Goal: Transaction & Acquisition: Book appointment/travel/reservation

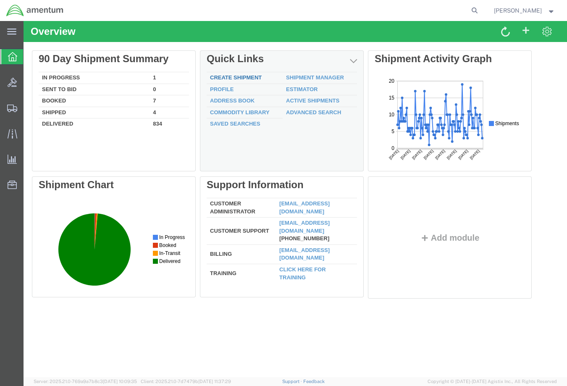
click at [235, 75] on link "Create Shipment" at bounding box center [236, 77] width 52 height 6
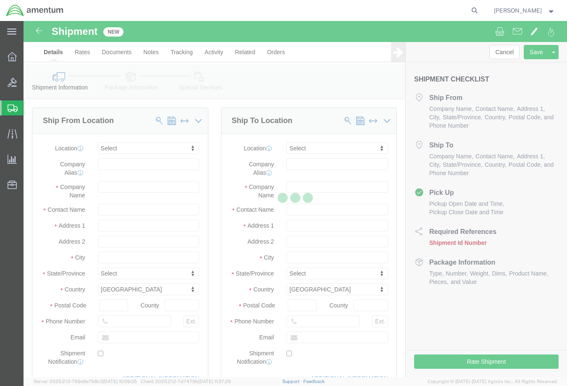
select select
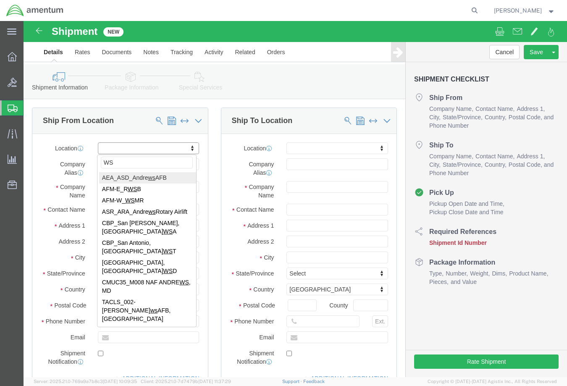
type input "WST"
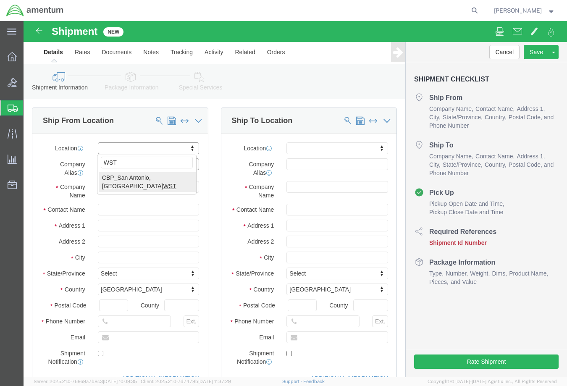
select select "49945"
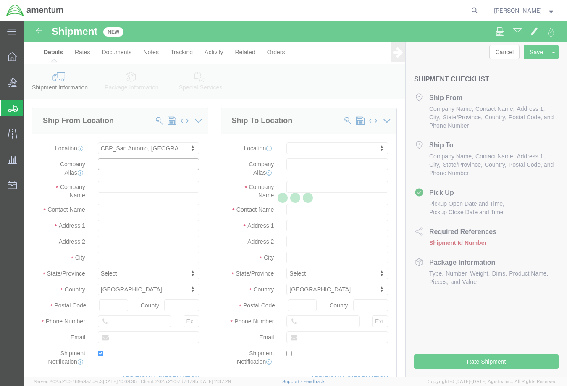
type input "Amentum Services, Inc"
type input "[PERSON_NAME]"
type input "[STREET_ADDRESS][PERSON_NAME]"
type input "Bldg. #2"
type input "San Antonio"
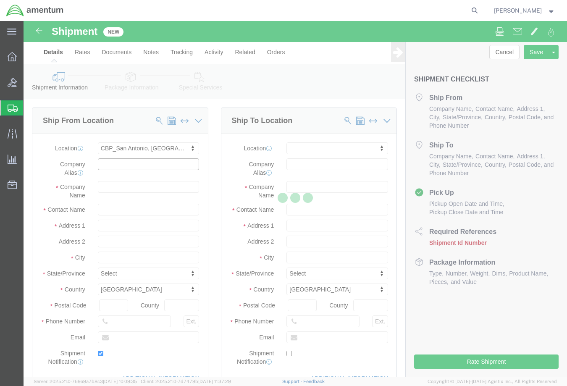
type input "78216"
type input "[PHONE_NUMBER]"
type input "[PERSON_NAME][EMAIL_ADDRESS][PERSON_NAME][DOMAIN_NAME]"
checkbox input "true"
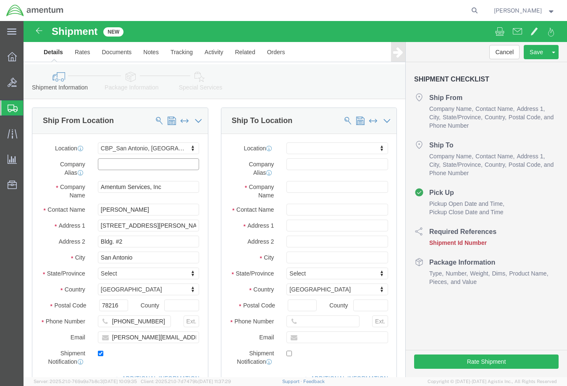
select select "[GEOGRAPHIC_DATA]"
drag, startPoint x: 125, startPoint y: 187, endPoint x: 58, endPoint y: 188, distance: 67.6
click div "Contact Name [PERSON_NAME]"
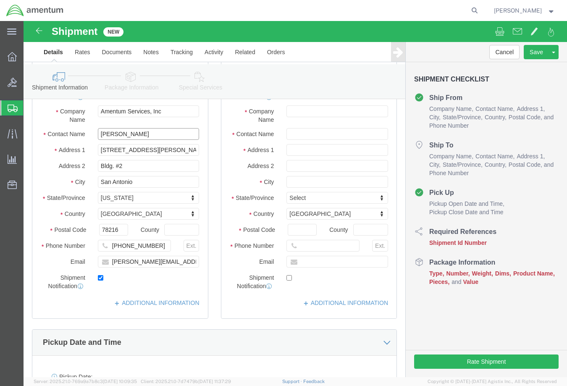
scroll to position [84, 0]
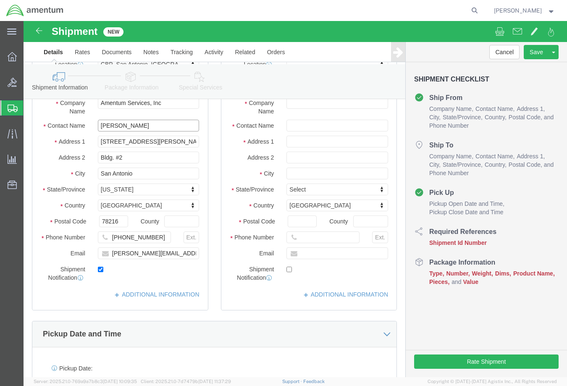
type input "[PERSON_NAME]"
click input "[PERSON_NAME][EMAIL_ADDRESS][PERSON_NAME][DOMAIN_NAME]"
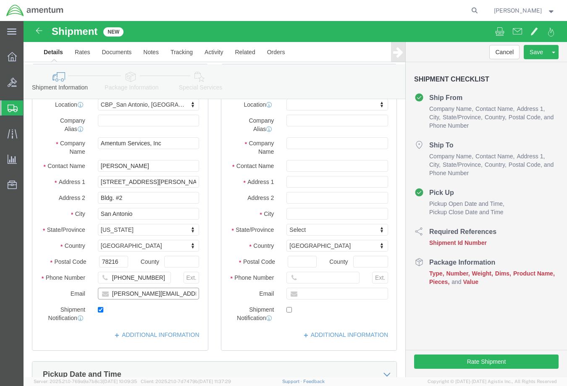
scroll to position [0, 0]
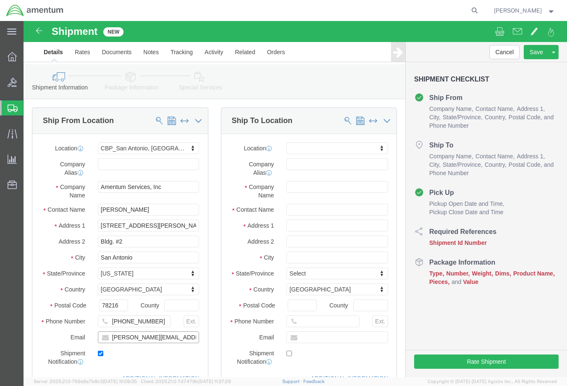
type input "[PERSON_NAME][EMAIL_ADDRESS][PERSON_NAME][DOMAIN_NAME]"
type input "y"
type input "YUM"
select select "49951"
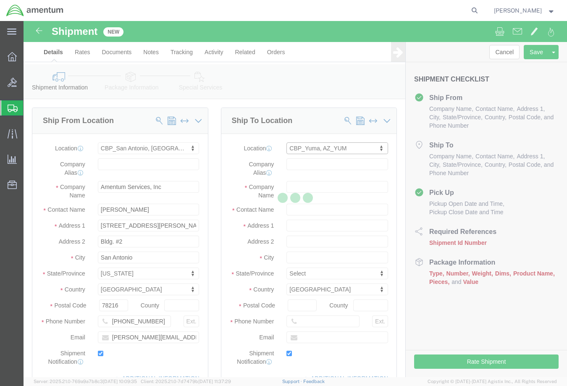
type input "Amentum Services, Inc"
type input "[PERSON_NAME]"
type input "[STREET_ADDRESS]"
type input "Yuma"
type input "85365"
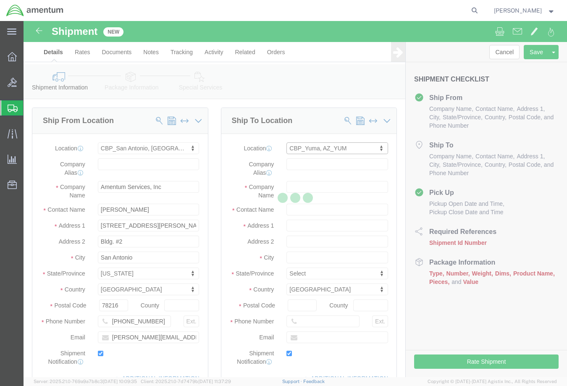
type input "[PHONE_NUMBER]"
type input "215"
type input "[PERSON_NAME][EMAIL_ADDRESS][PERSON_NAME][DOMAIN_NAME]"
checkbox input "true"
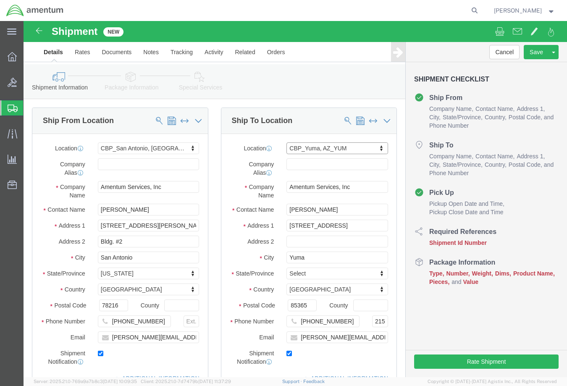
select select "AZ"
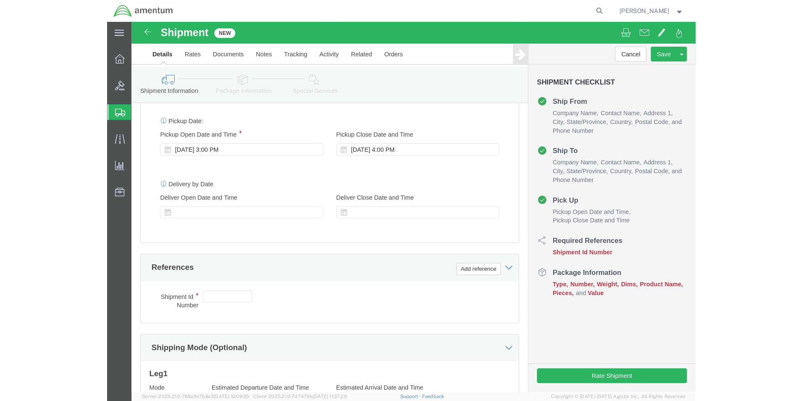
scroll to position [336, 0]
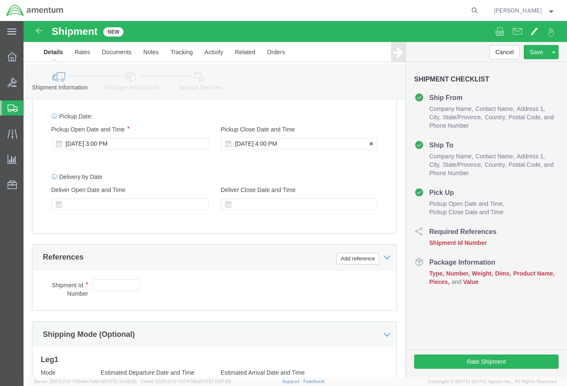
click div "[DATE] 4:00 PM"
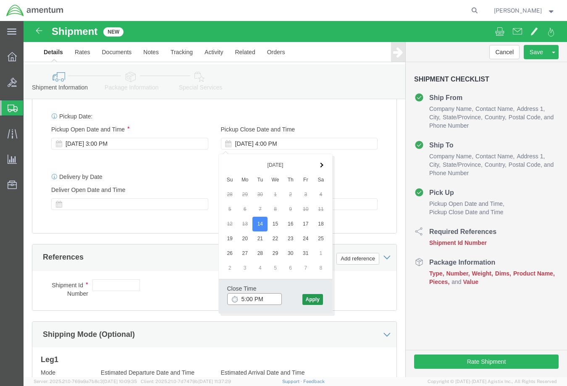
type input "5:00 PM"
click button "Apply"
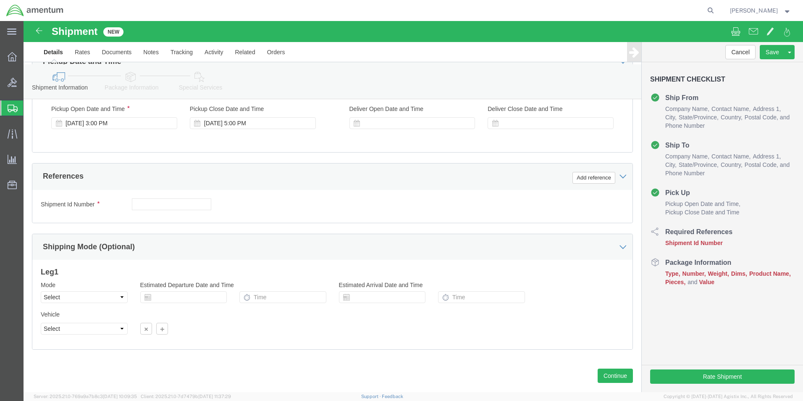
scroll to position [320, 0]
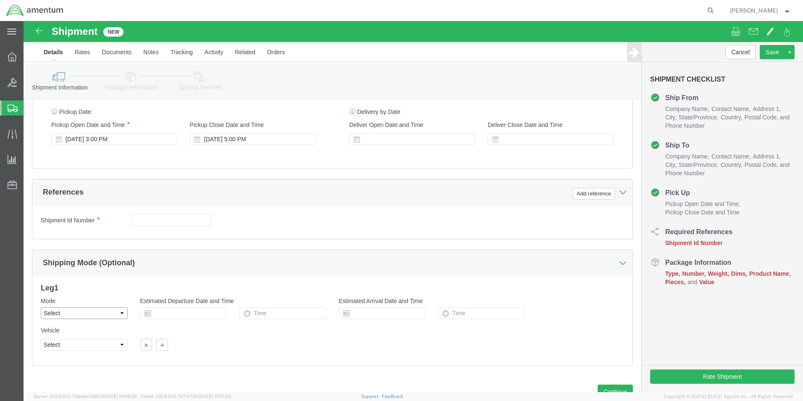
click select "Select Air Less than Truckload Multi-Leg Ocean Freight Rail Small Parcel Truckl…"
click div "Shipping Mode (Optional)"
click button "Add reference"
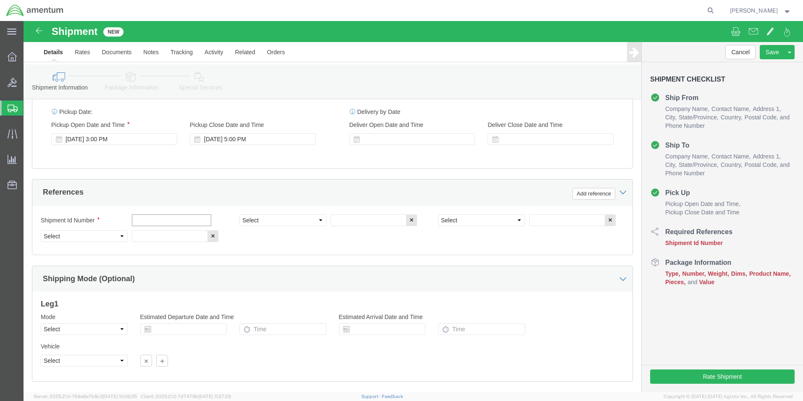
click input "text"
type input "578-012021"
click select "Select Account Type Activity ID Airline Appointment Number ASN Batch Request # …"
select select "DEPT"
click select "Select Account Type Activity ID Airline Appointment Number ASN Batch Request # …"
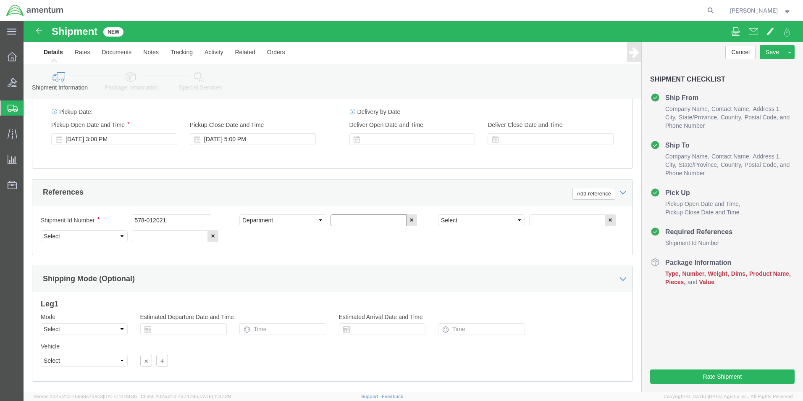
click input "text"
type input "CBP"
select select "PROJNUM"
type input "6118.04.03.2219.000.WST.0000"
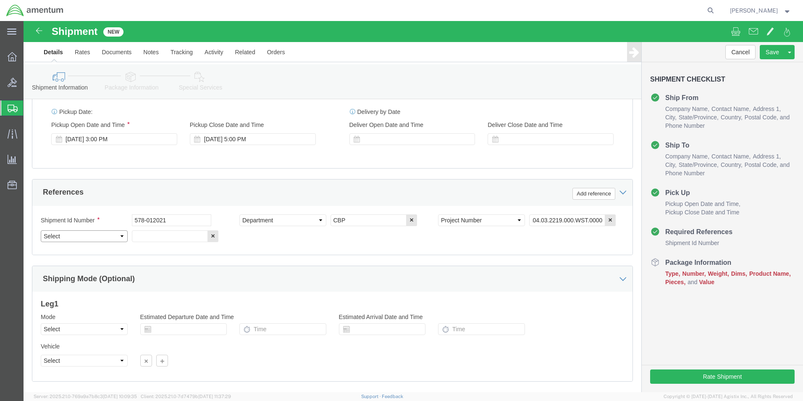
scroll to position [0, 0]
click select "Select Account Type Activity ID Airline Appointment Number ASN Batch Request # …"
select select "CUSTREF"
click select "Select Account Type Activity ID Airline Appointment Number ASN Batch Request # …"
click input "text"
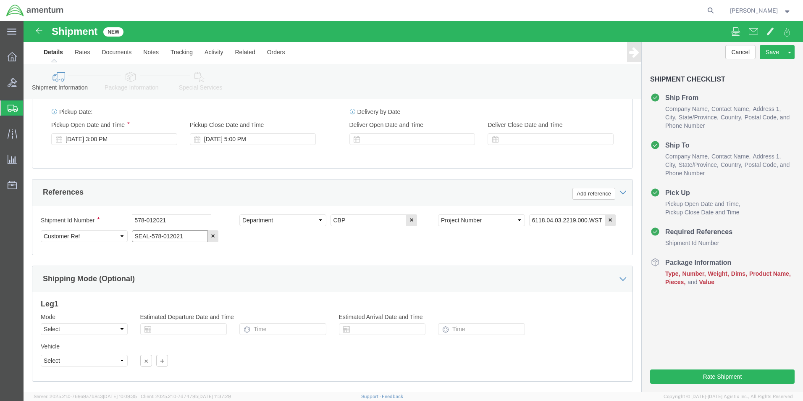
type input "SEAL-578-012021"
click select "Select Air Less than Truckload Multi-Leg Ocean Freight Rail Small Parcel Truckl…"
select select "SMAL"
click select "Select Air Less than Truckload Multi-Leg Ocean Freight Rail Small Parcel Truckl…"
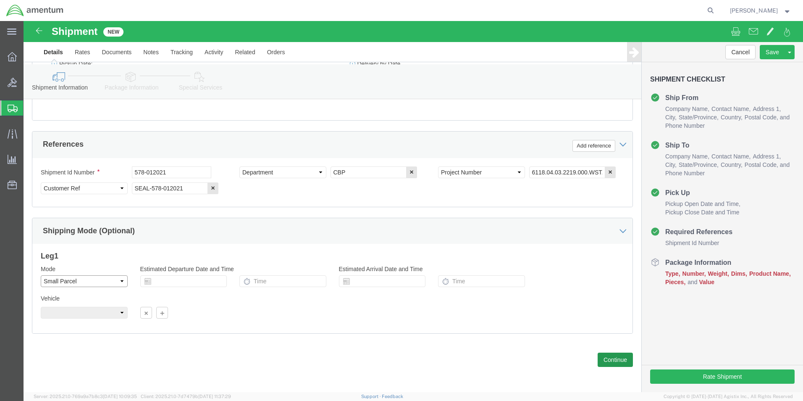
scroll to position [368, 0]
click button "Continue"
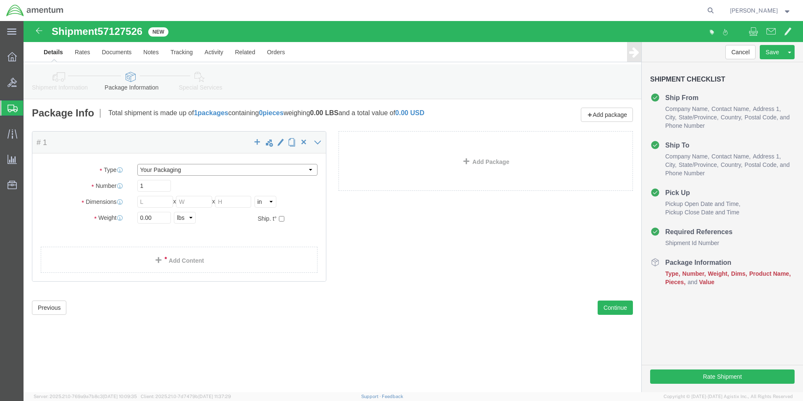
click select "Select Bale(s) Basket(s) Bolt(s) Bottle(s) Buckets Bulk Bundle(s) Can(s) Cardbo…"
select select "ENV"
click select "Select Bale(s) Basket(s) Bolt(s) Bottle(s) Buckets Bulk Bundle(s) Can(s) Cardbo…"
type input "9.50"
type input "12.50"
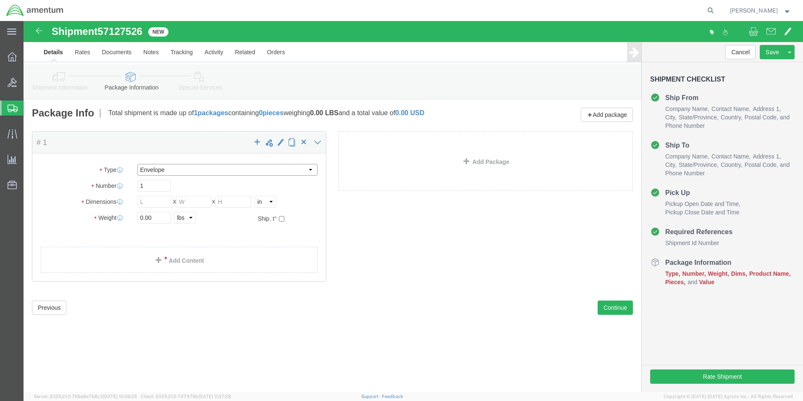
type input "0.25"
type input "1"
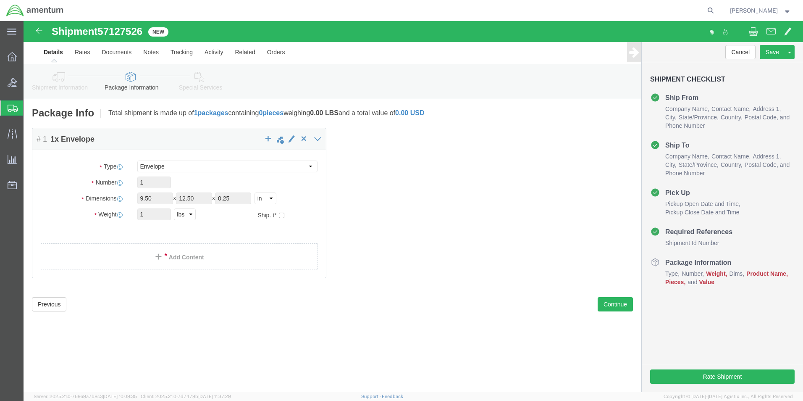
click link "Add Content"
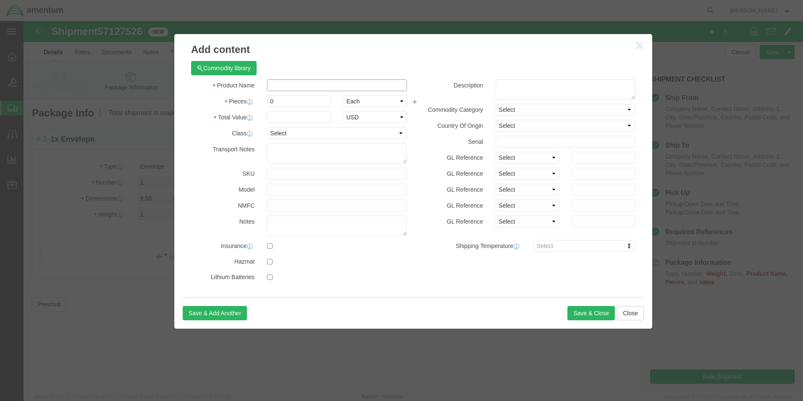
click input "text"
type input "SEAL"
click input "0"
type input "1"
click input "text"
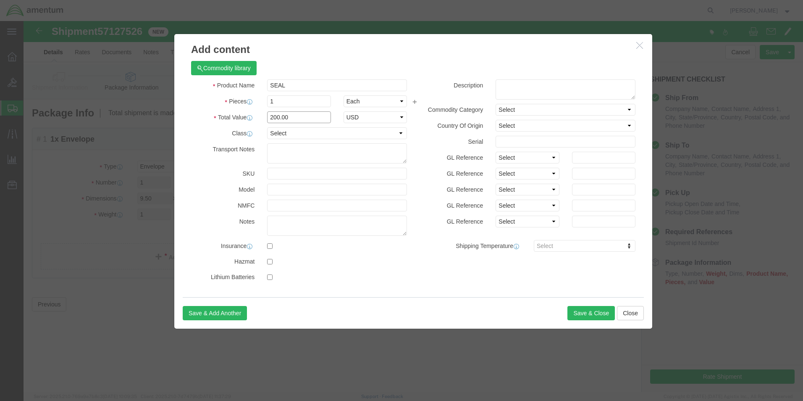
type input "200.00"
click textarea
type textarea "PN: DHS613-595.00"
click button "Save & Close"
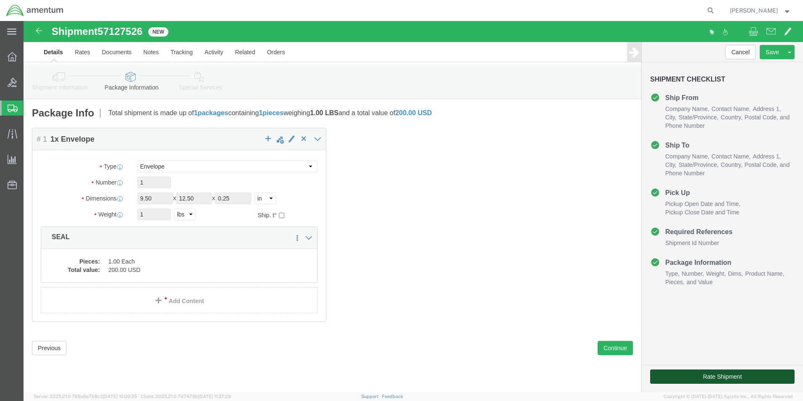
click button "Rate Shipment"
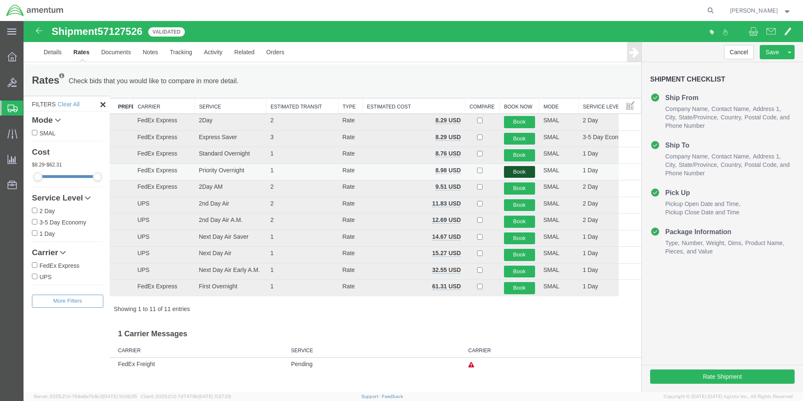
click at [524, 171] on button "Book" at bounding box center [519, 172] width 31 height 12
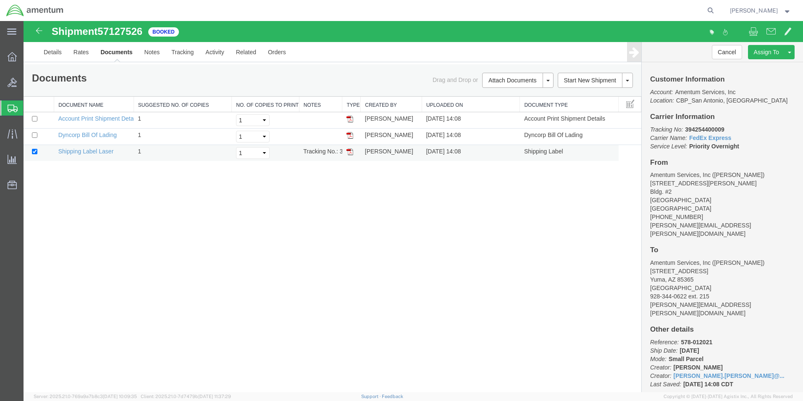
click at [349, 152] on img at bounding box center [349, 151] width 7 height 7
click at [51, 52] on link "Details" at bounding box center [53, 52] width 30 height 20
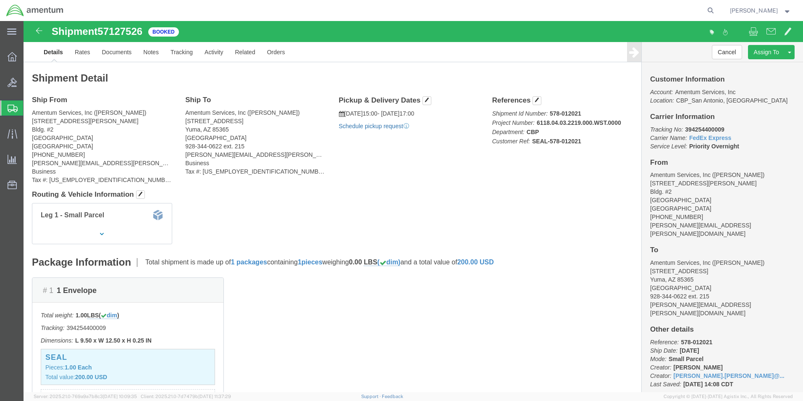
click link "Schedule pickup request"
